Goal: Task Accomplishment & Management: Manage account settings

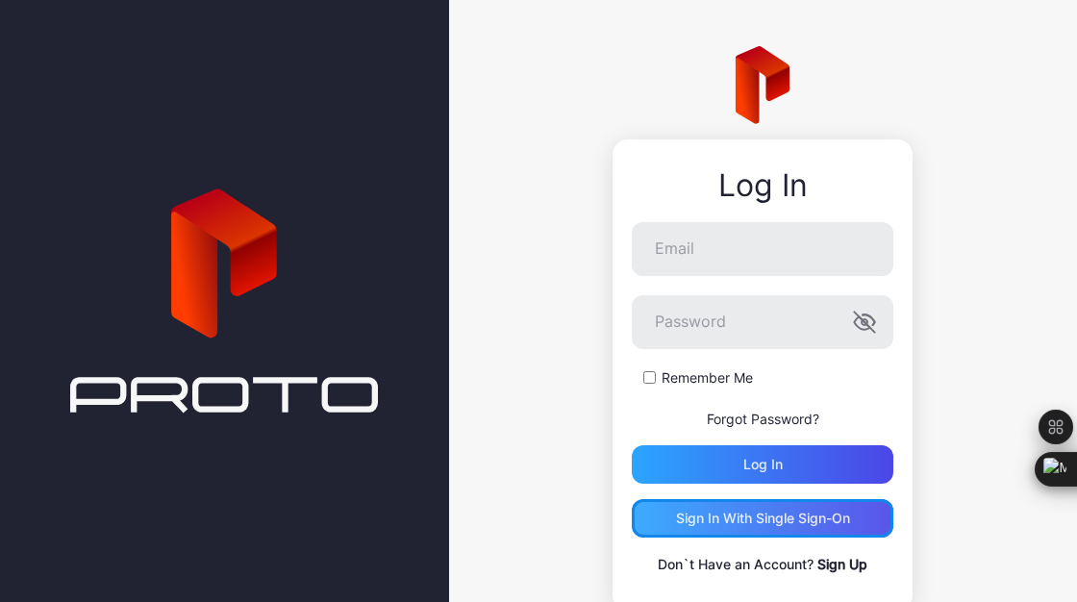
click at [735, 520] on div "Sign in With Single Sign-On" at bounding box center [763, 518] width 174 height 15
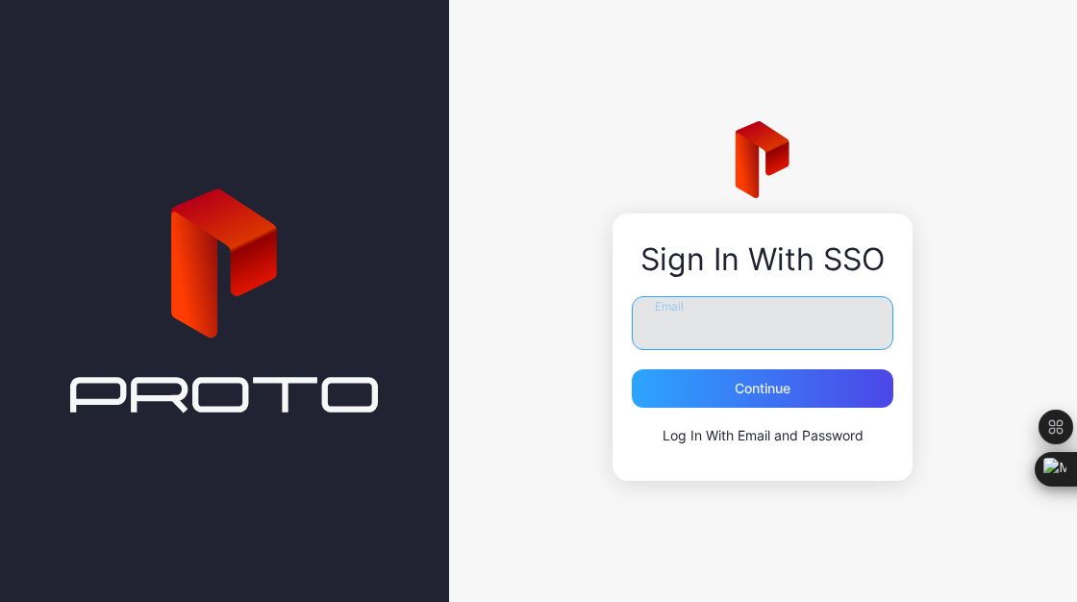
click at [743, 330] on input "Email" at bounding box center [763, 323] width 262 height 54
type input "**********"
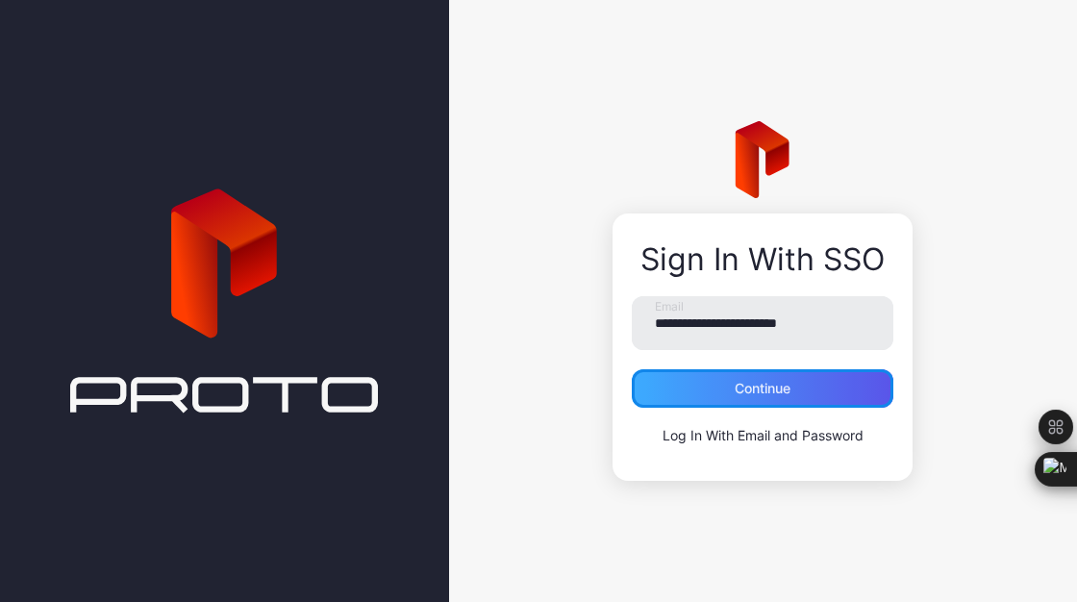
click at [763, 390] on div "Continue" at bounding box center [763, 388] width 56 height 15
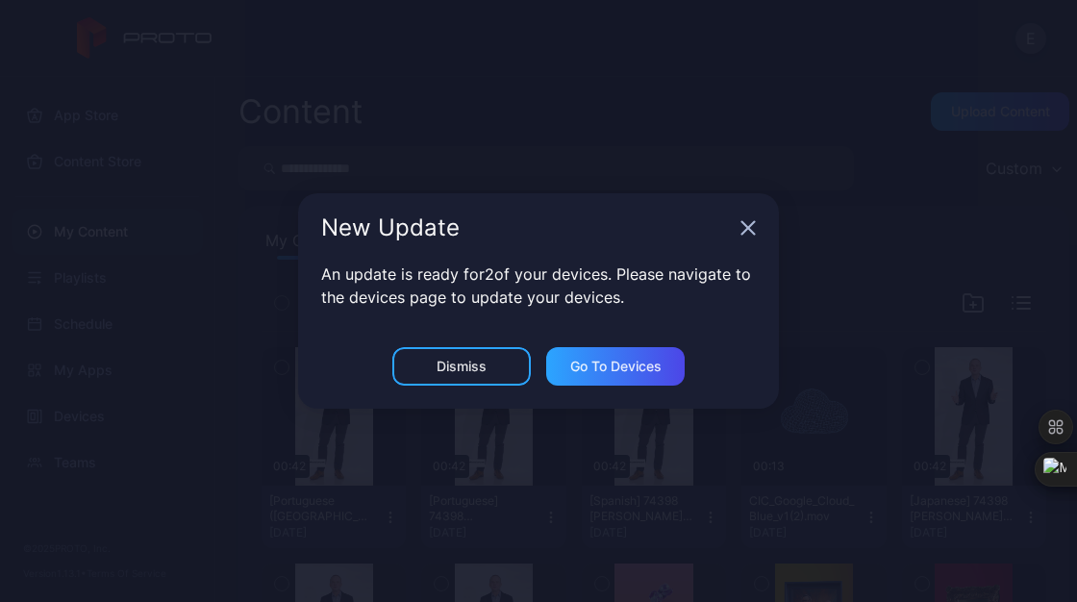
click at [751, 223] on icon "button" at bounding box center [748, 228] width 13 height 13
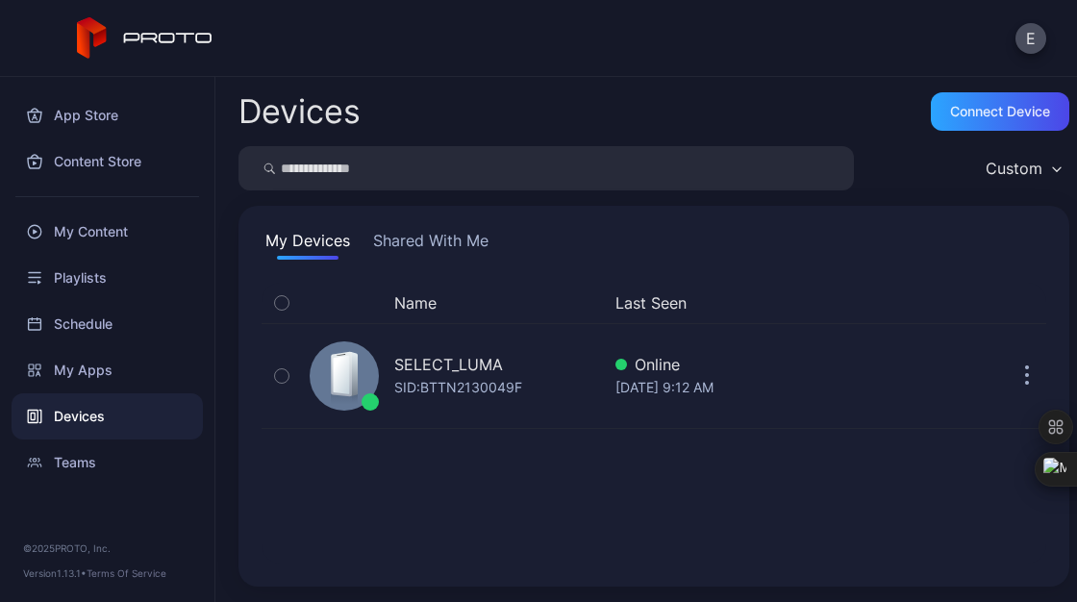
click at [125, 415] on div "Devices" at bounding box center [107, 416] width 191 height 46
click at [99, 469] on div "Teams" at bounding box center [107, 463] width 191 height 46
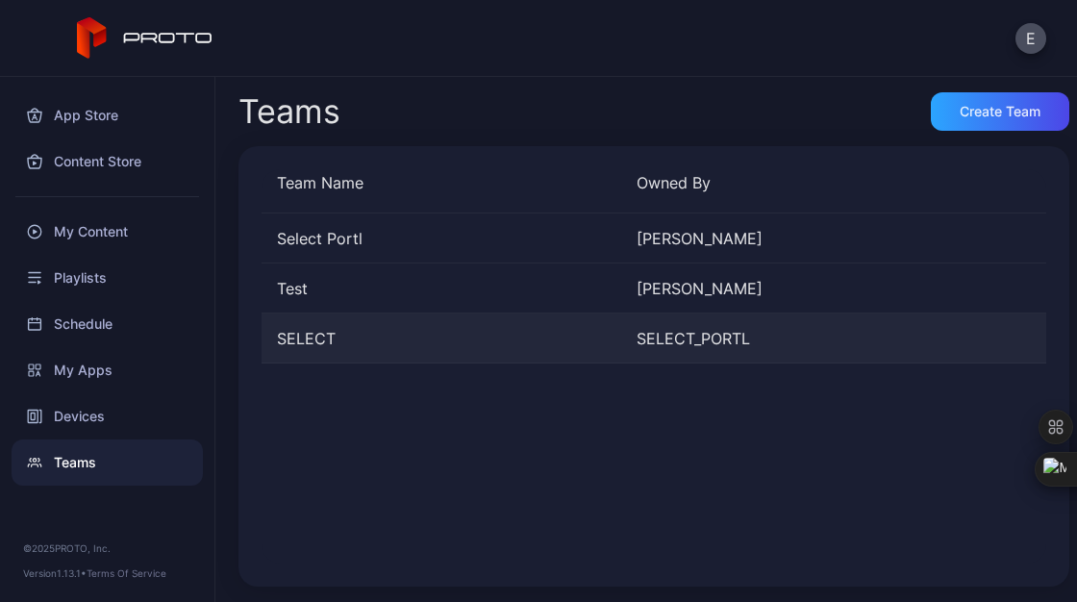
click at [359, 351] on div "SELECT SELECT_PORTL" at bounding box center [654, 339] width 785 height 50
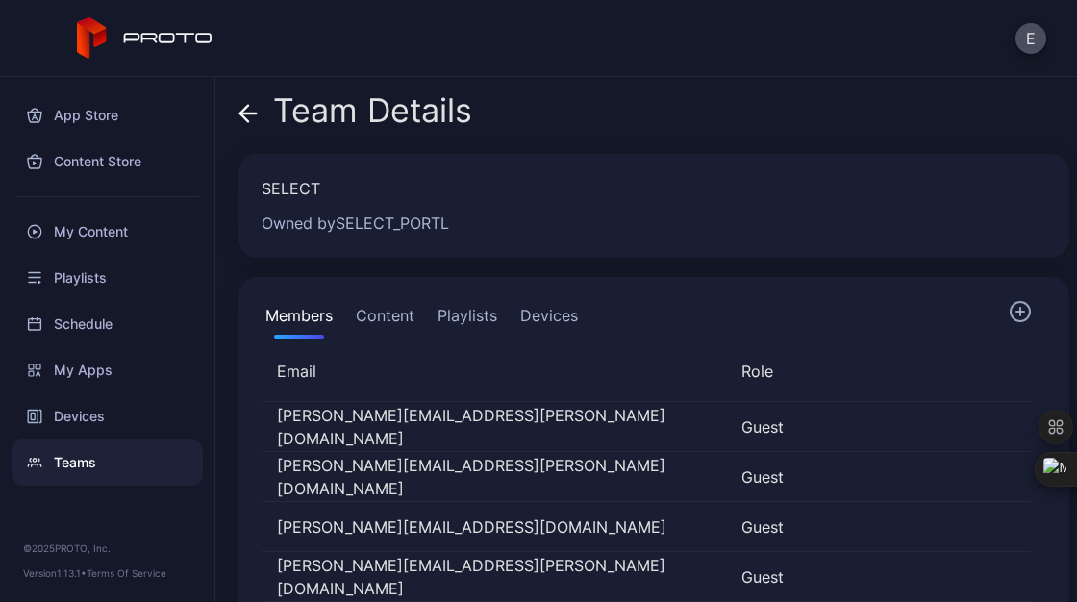
click at [88, 459] on div "Teams" at bounding box center [107, 463] width 191 height 46
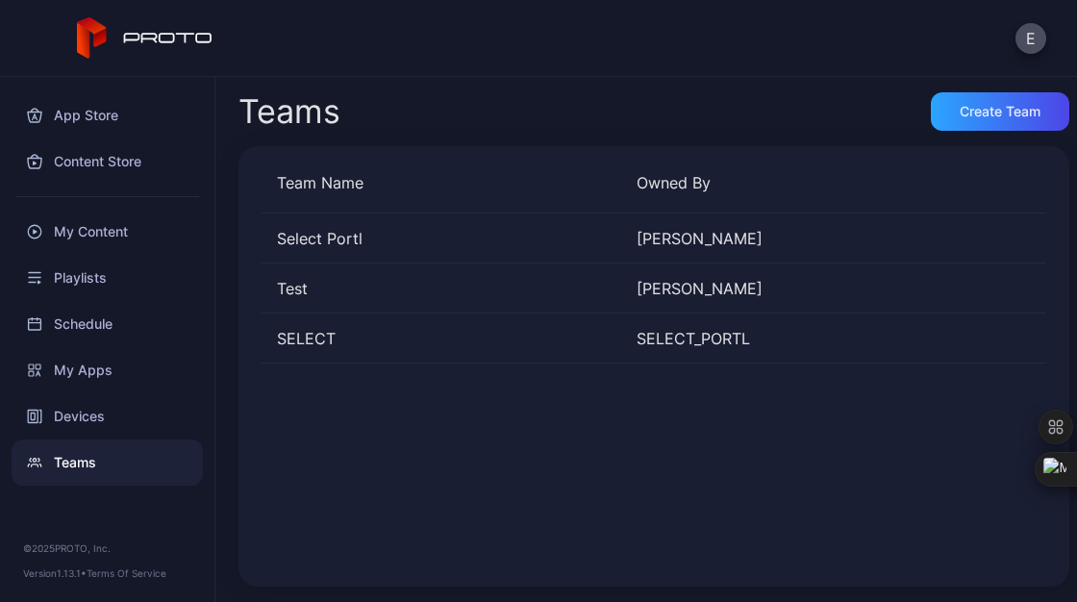
click at [988, 89] on div "Teams Create Team Team Name Owned By Select Portl Sadanand Guruprasad Test Dyla…" at bounding box center [646, 339] width 862 height 525
click at [967, 107] on div "Create Team" at bounding box center [1000, 111] width 81 height 15
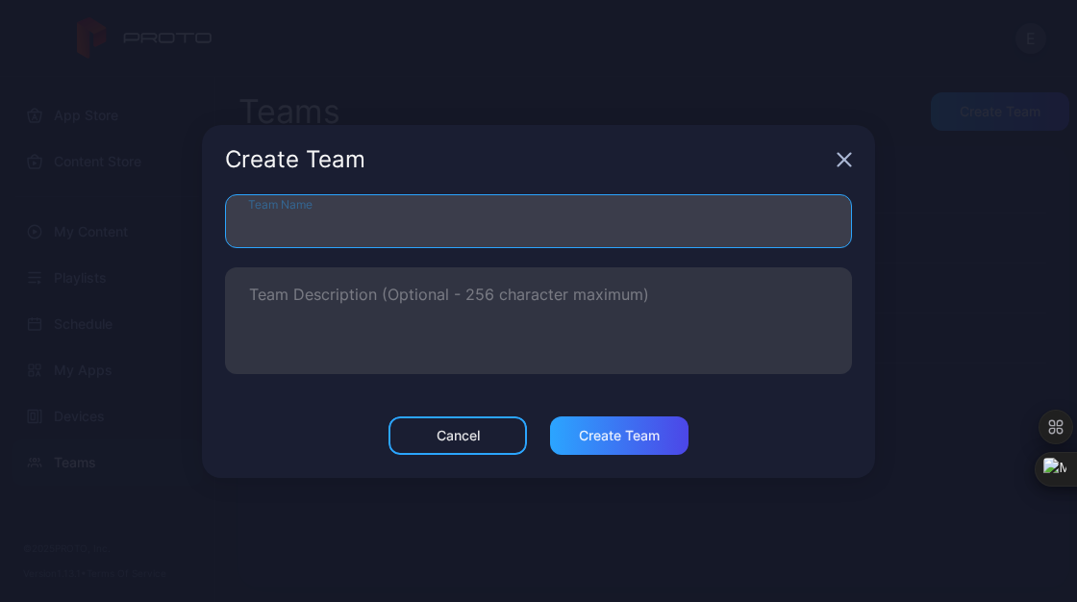
click at [397, 240] on input "Team Name" at bounding box center [538, 221] width 627 height 54
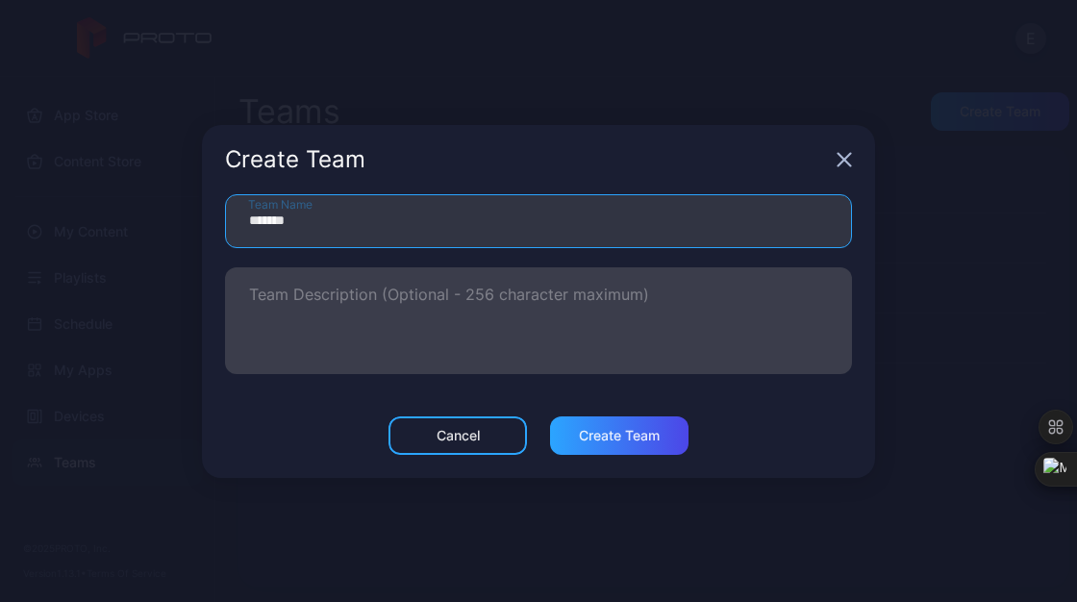
type input "*******"
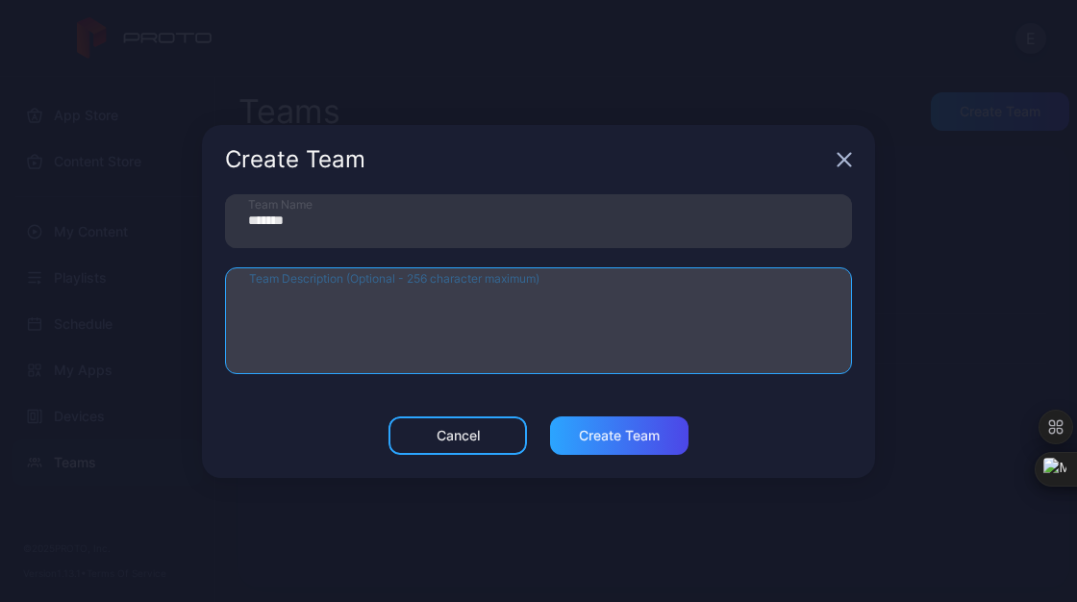
click at [478, 331] on textarea "Team Description (Optional - 256 character maximum)" at bounding box center [538, 321] width 579 height 66
drag, startPoint x: 275, startPoint y: 303, endPoint x: 225, endPoint y: 300, distance: 50.1
click at [225, 300] on label "**********" at bounding box center [538, 320] width 627 height 107
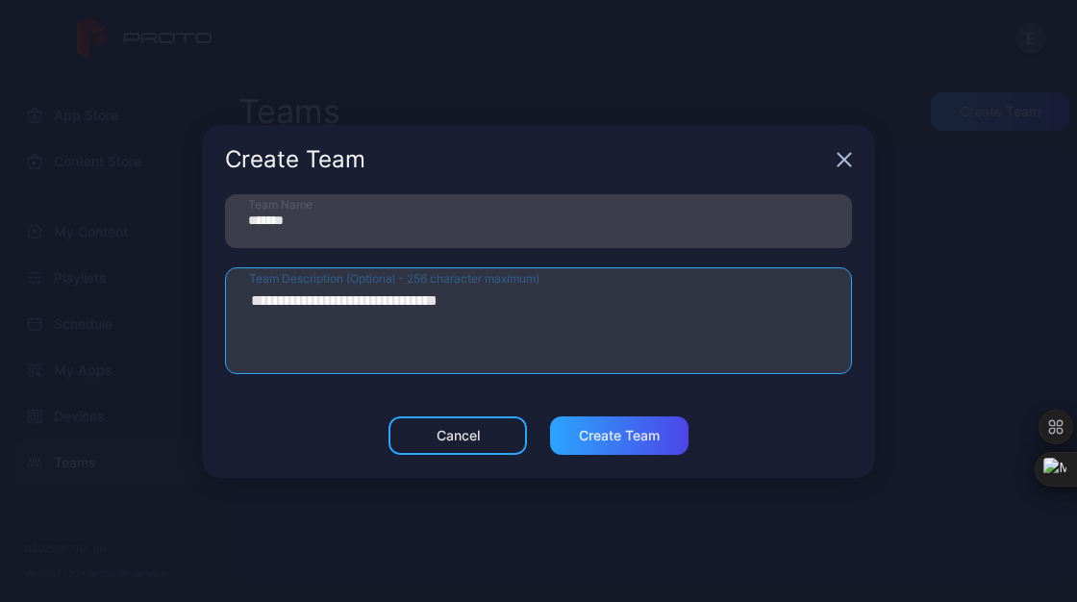
type textarea "**********"
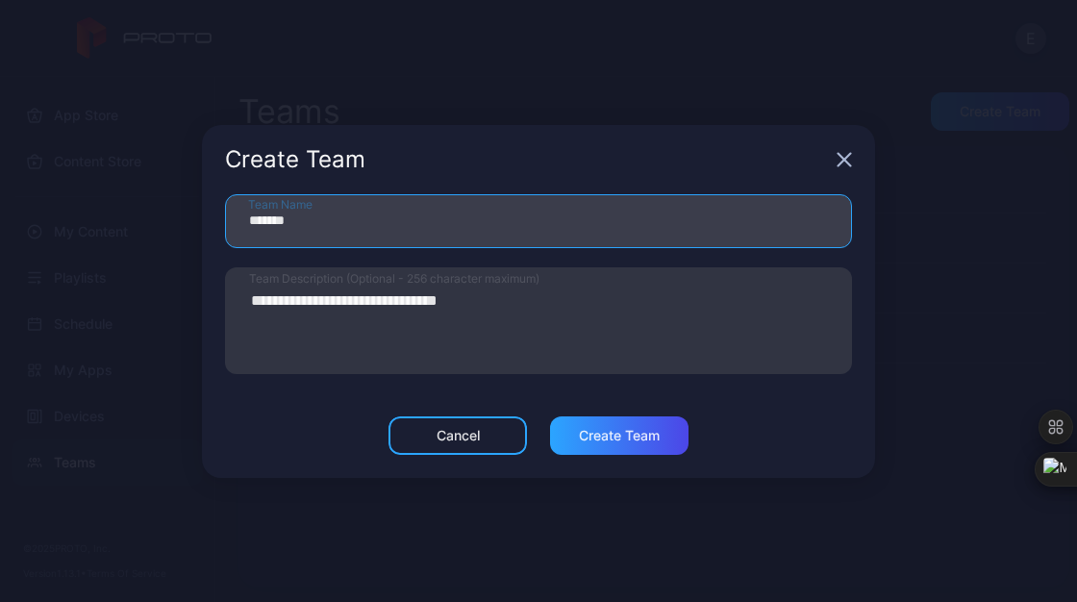
click at [421, 234] on input "*******" at bounding box center [538, 221] width 627 height 54
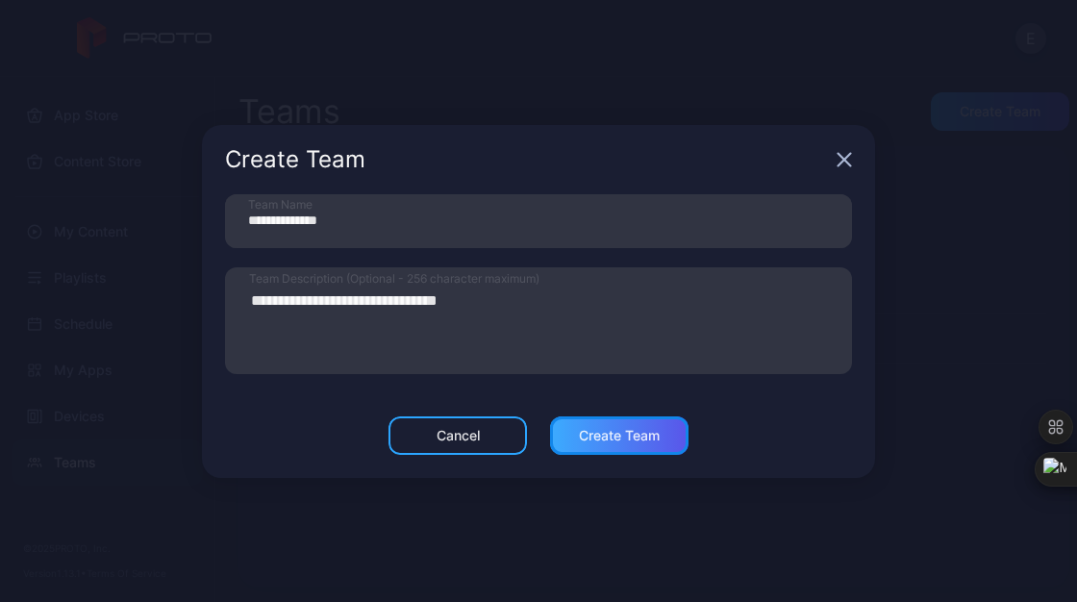
click at [610, 446] on div "Create Team" at bounding box center [619, 435] width 138 height 38
type input "**********"
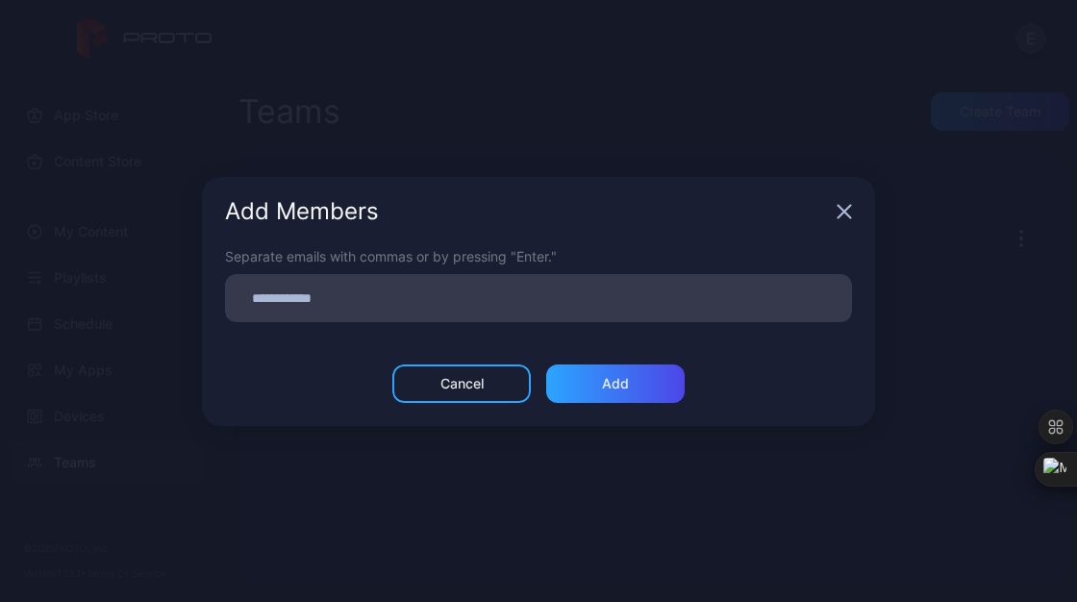
click at [391, 304] on input at bounding box center [539, 298] width 604 height 25
type input "**********"
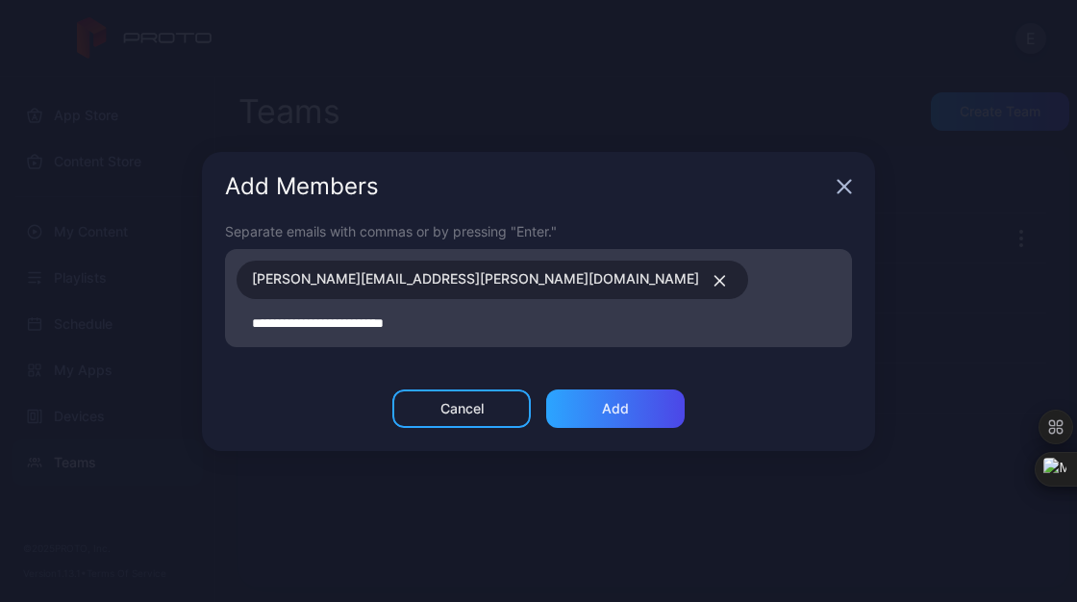
type input "**********"
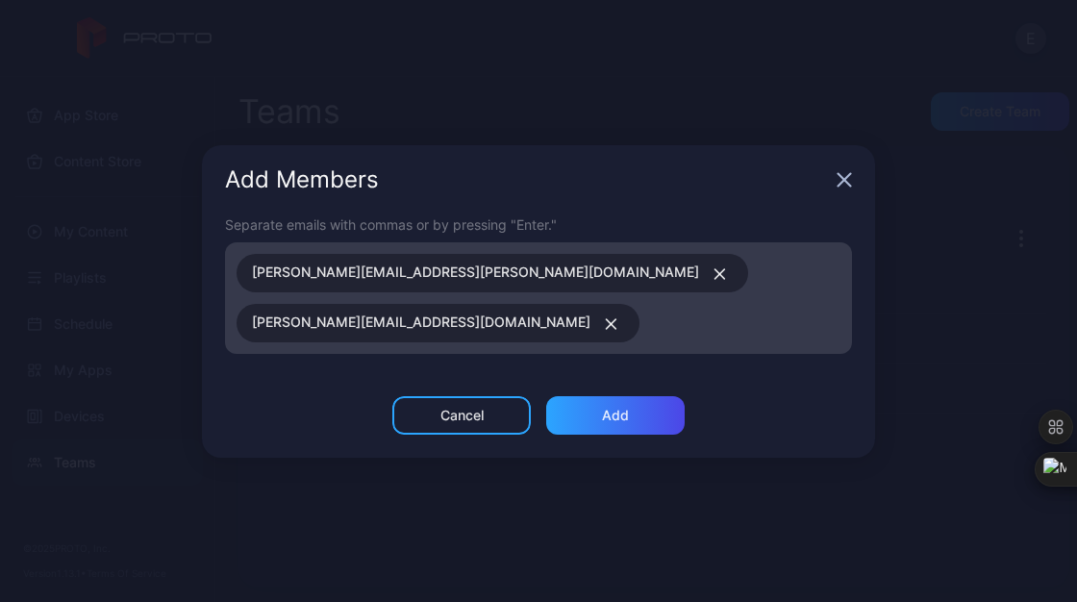
click at [651, 332] on input at bounding box center [745, 323] width 189 height 25
paste input
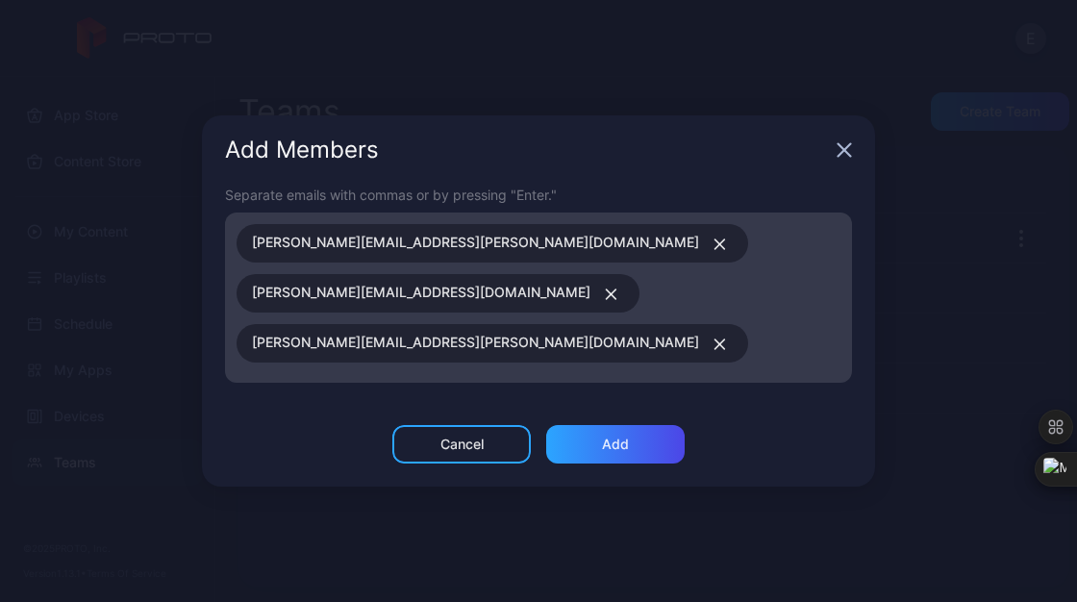
click at [378, 331] on span "viveca.pavon-harr@accenture.com" at bounding box center [475, 343] width 447 height 25
click at [622, 437] on div "Add" at bounding box center [615, 444] width 27 height 15
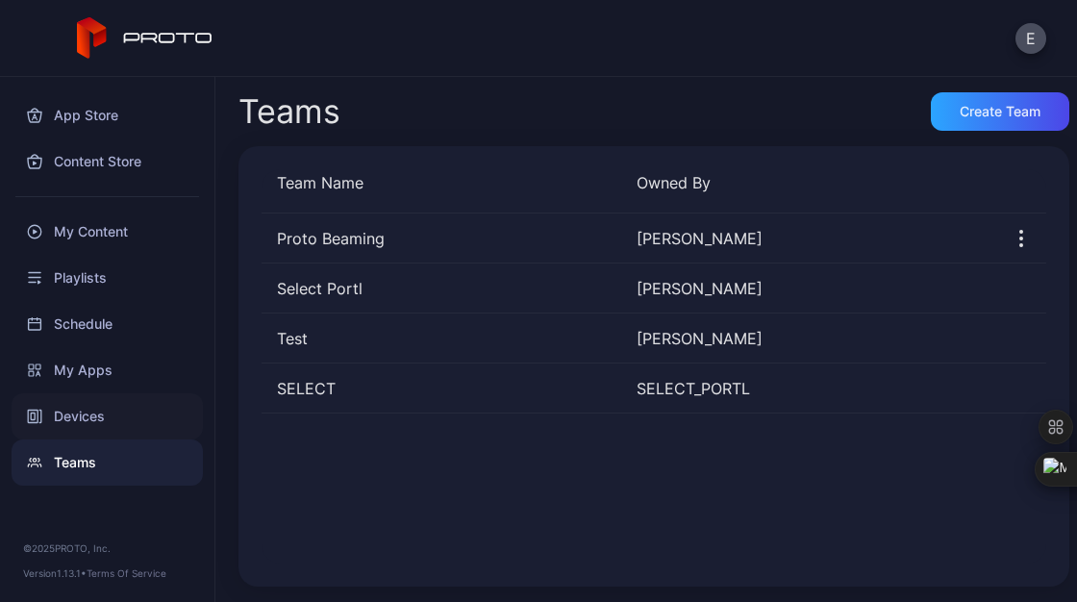
click at [121, 412] on div "Devices" at bounding box center [107, 416] width 191 height 46
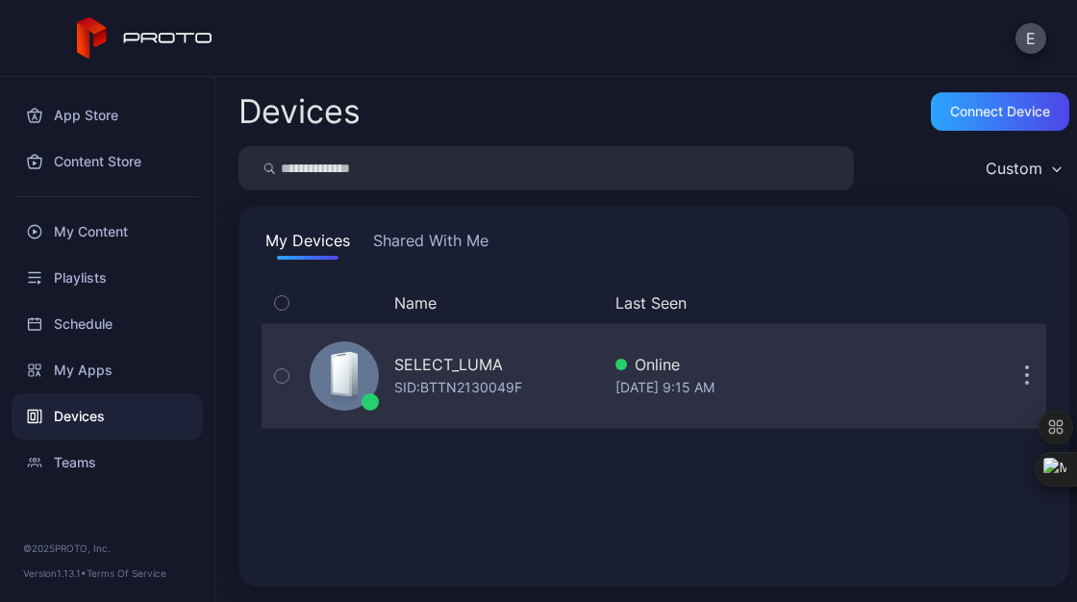
click at [387, 389] on div "SELECT_LUMA SID: BTTN2130049F" at bounding box center [451, 376] width 298 height 96
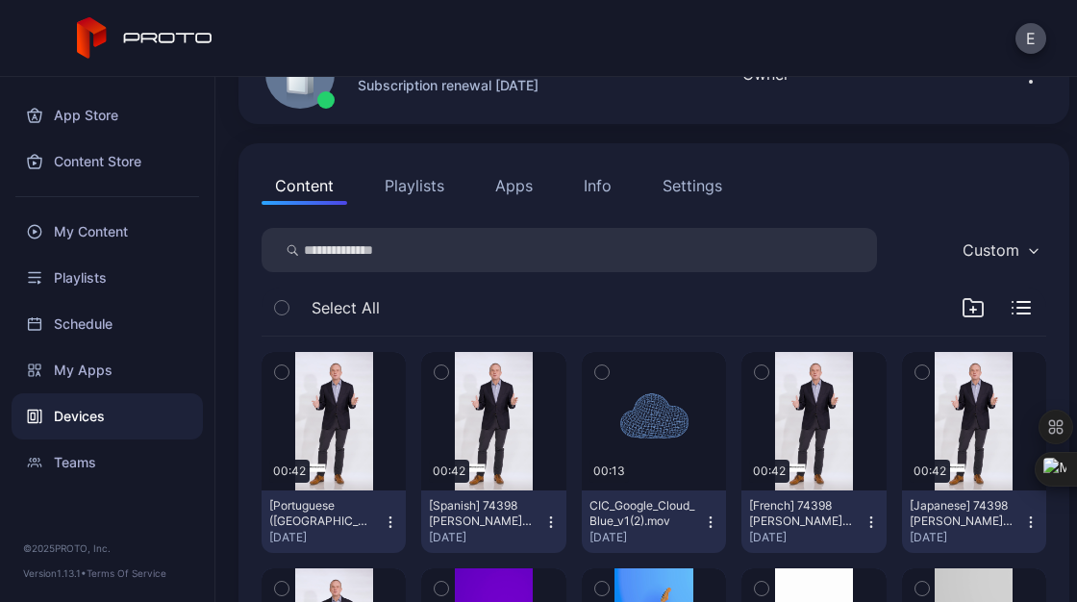
click at [681, 184] on div "Settings" at bounding box center [693, 185] width 60 height 23
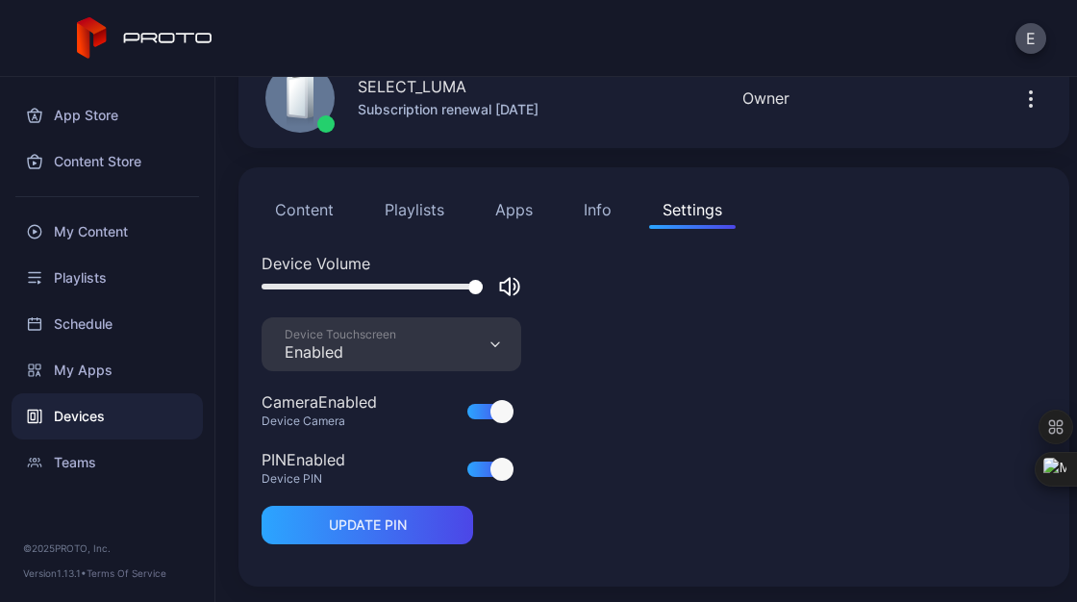
scroll to position [130, 0]
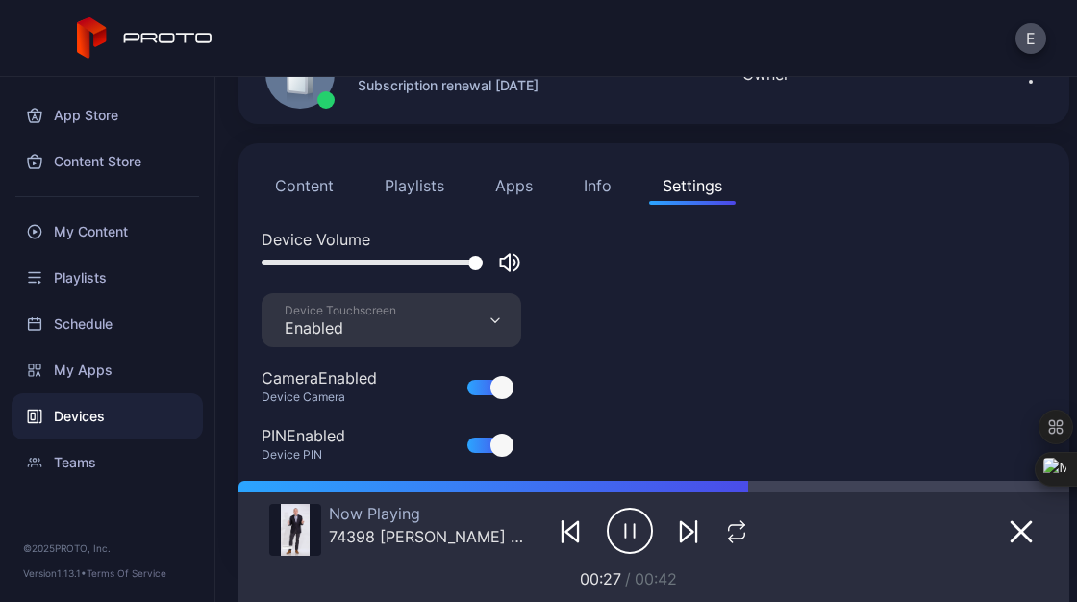
click at [601, 182] on div "Info" at bounding box center [598, 185] width 28 height 23
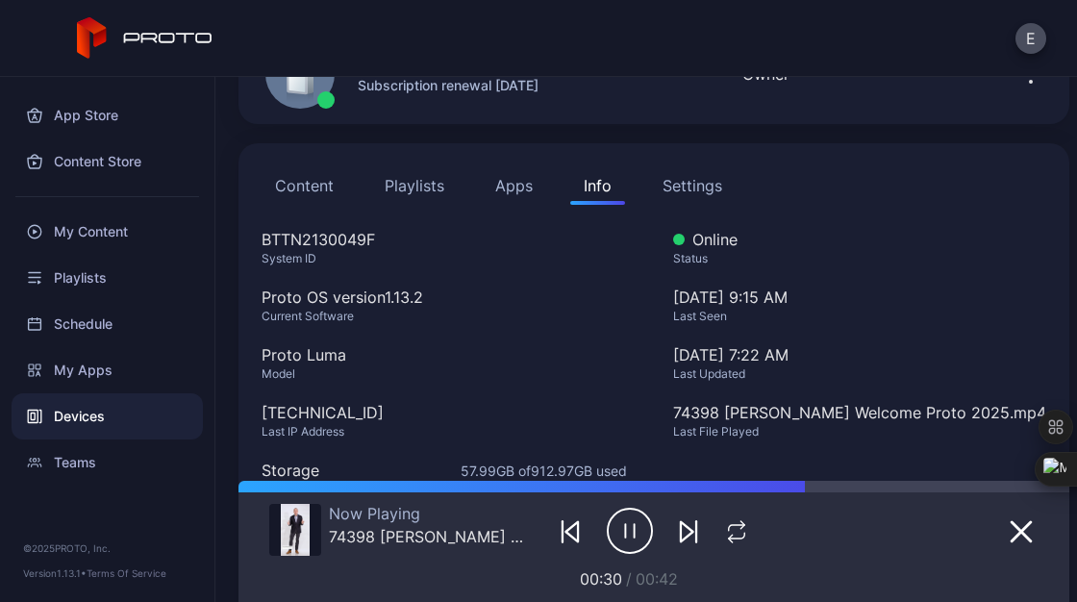
click at [317, 194] on button "Content" at bounding box center [305, 185] width 86 height 38
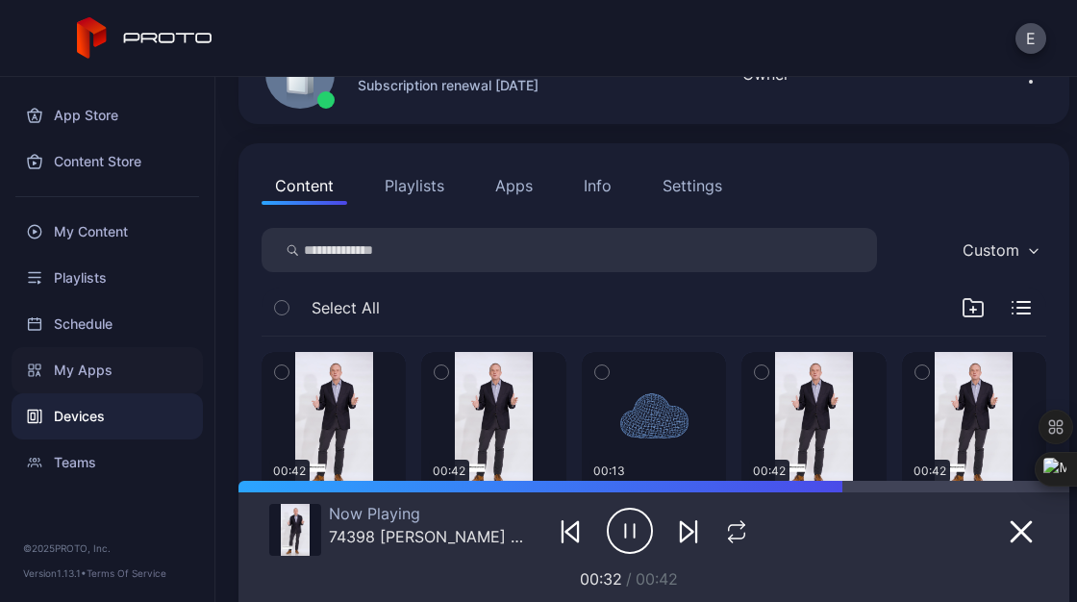
click at [89, 373] on div "My Apps" at bounding box center [107, 370] width 191 height 46
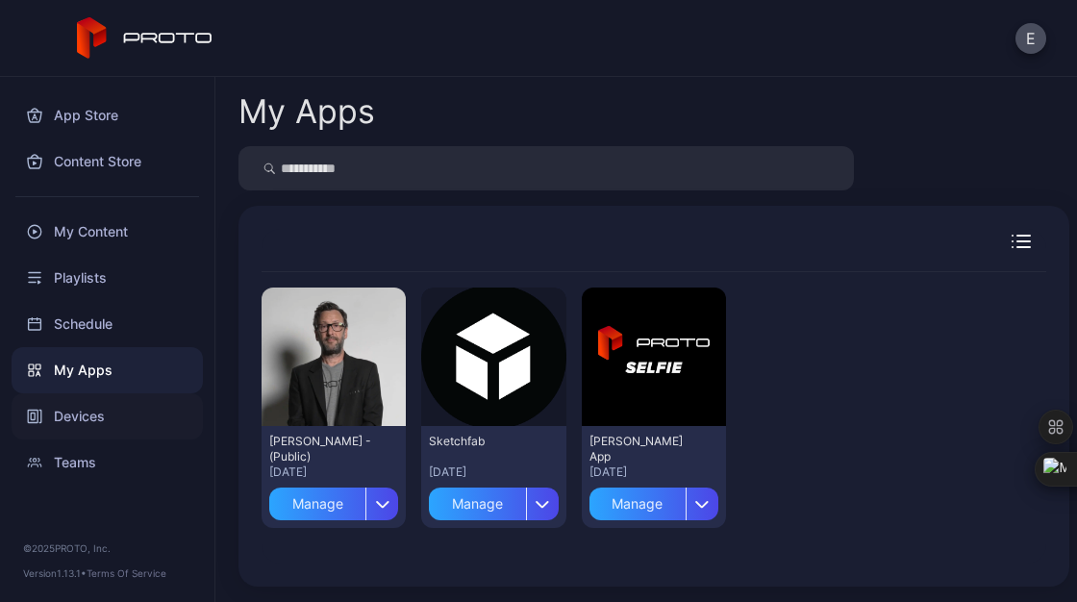
click at [82, 410] on div "Devices" at bounding box center [107, 416] width 191 height 46
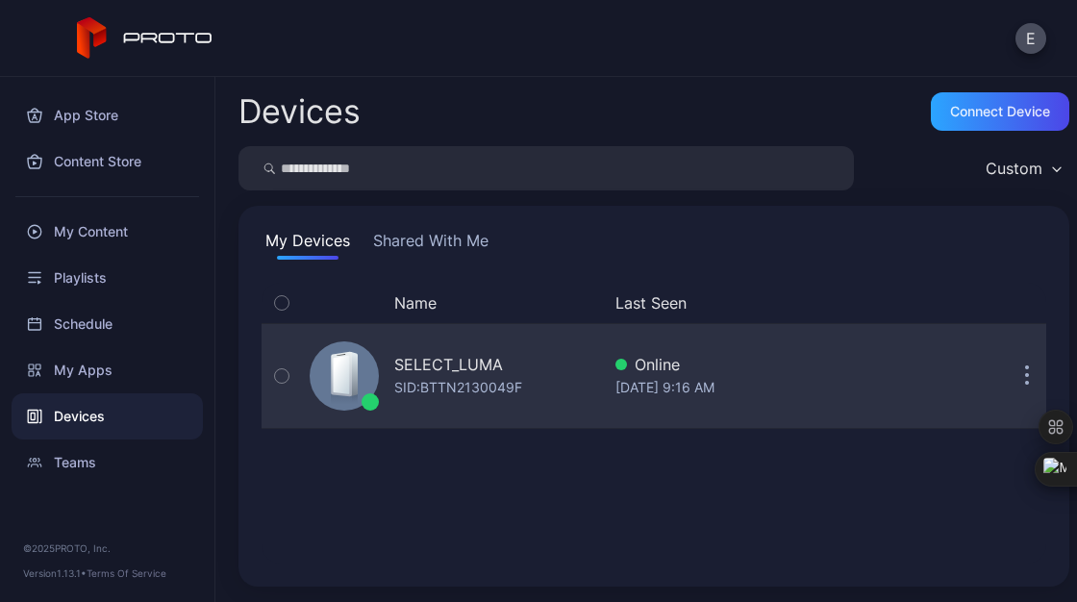
click at [447, 365] on div "SELECT_LUMA" at bounding box center [448, 364] width 109 height 23
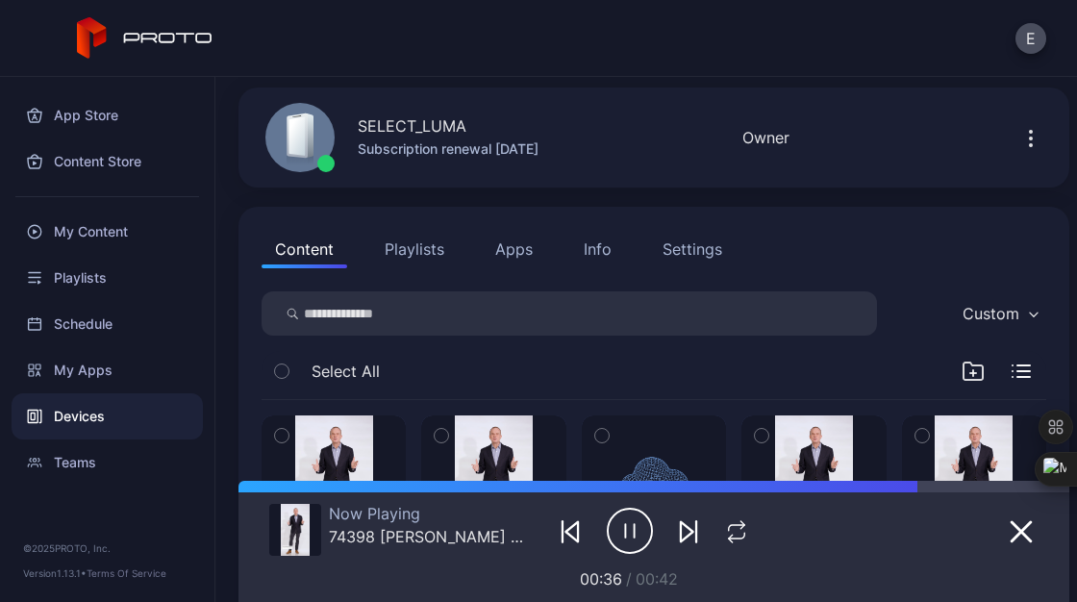
scroll to position [65, 0]
click at [621, 246] on button "Info" at bounding box center [597, 250] width 55 height 38
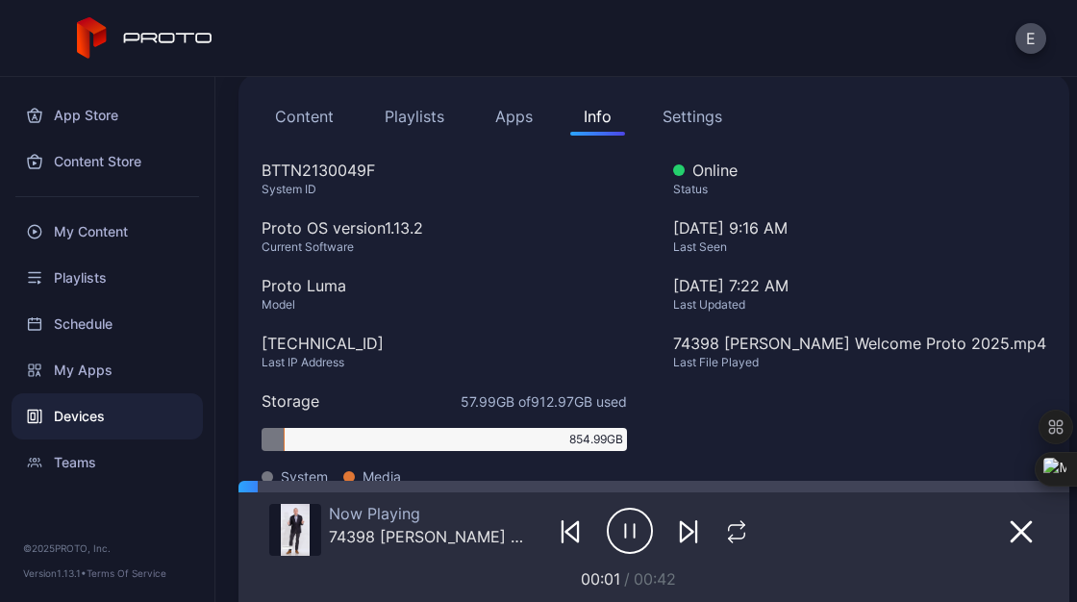
scroll to position [198, 0]
click at [642, 105] on div "Content Playlists Apps Info Settings" at bounding box center [654, 117] width 785 height 38
click at [666, 112] on div "Settings" at bounding box center [693, 117] width 60 height 23
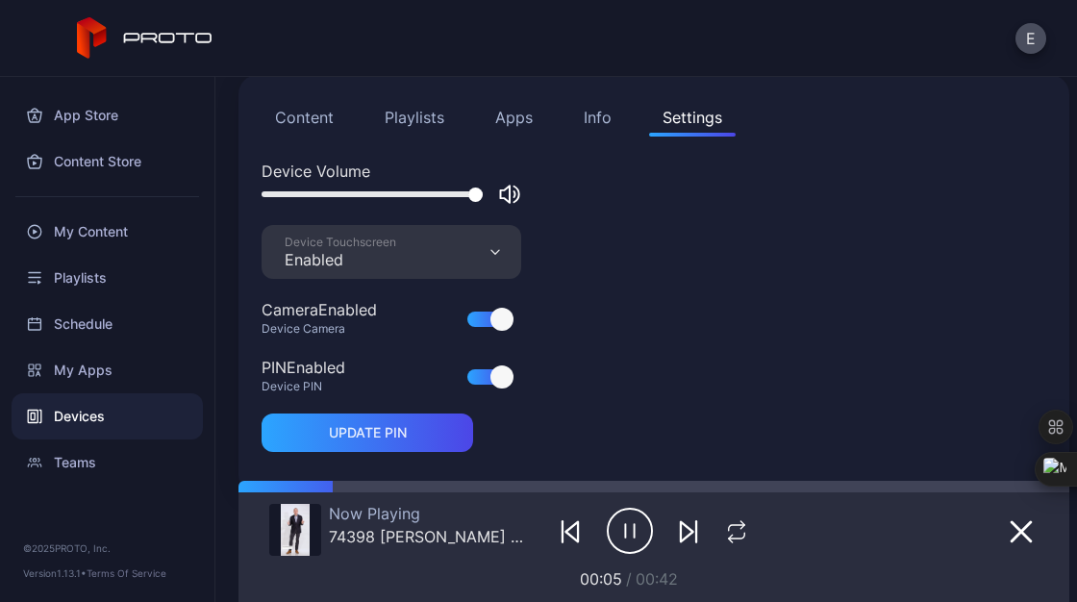
scroll to position [227, 0]
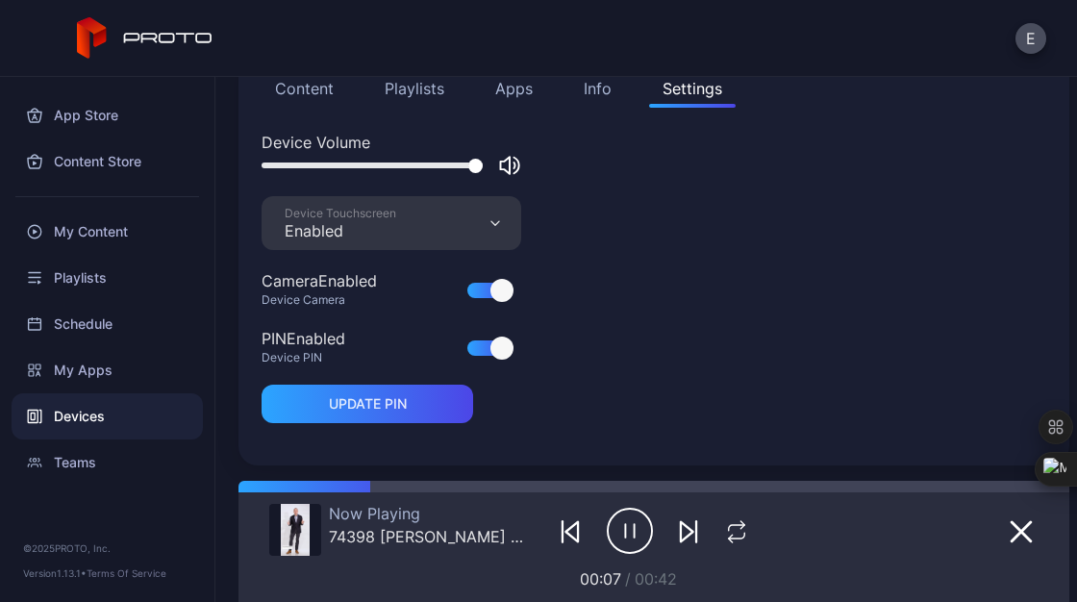
click at [326, 102] on button "Content" at bounding box center [305, 88] width 86 height 38
